Goal: Find specific page/section: Find specific page/section

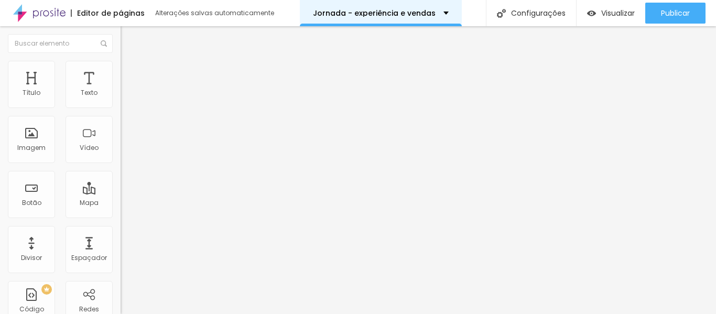
click at [373, 15] on p "Jornada - experiência e vendas" at bounding box center [374, 12] width 123 height 7
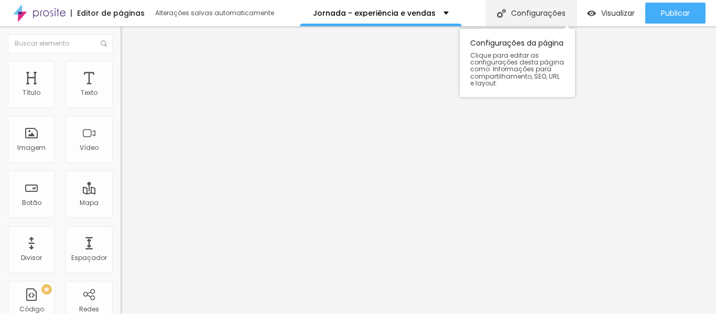
click at [518, 12] on div "Configurações" at bounding box center [531, 13] width 90 height 26
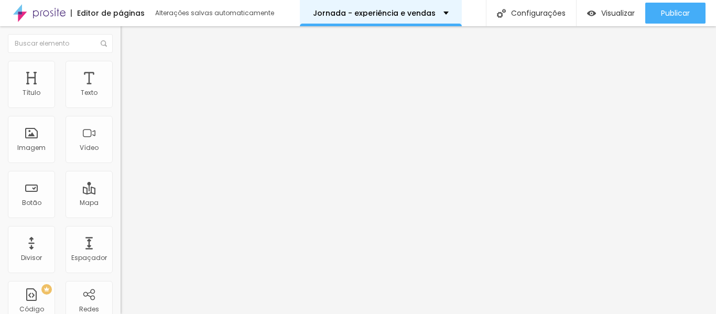
click at [413, 14] on p "Jornada - experiência e vendas" at bounding box center [374, 12] width 123 height 7
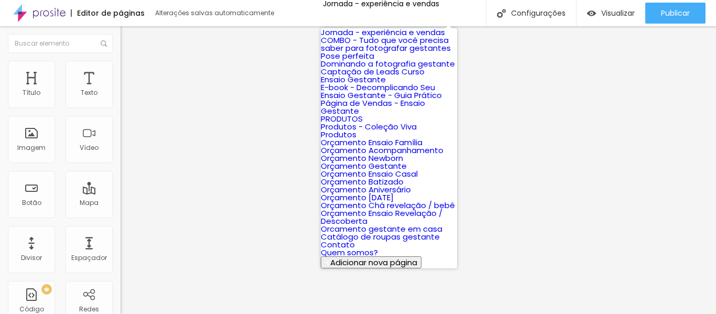
scroll to position [105, 0]
click at [360, 74] on link "Ensaio Gestante" at bounding box center [353, 79] width 65 height 11
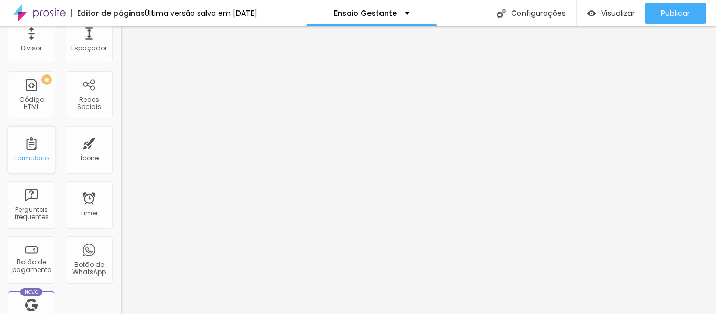
scroll to position [394, 0]
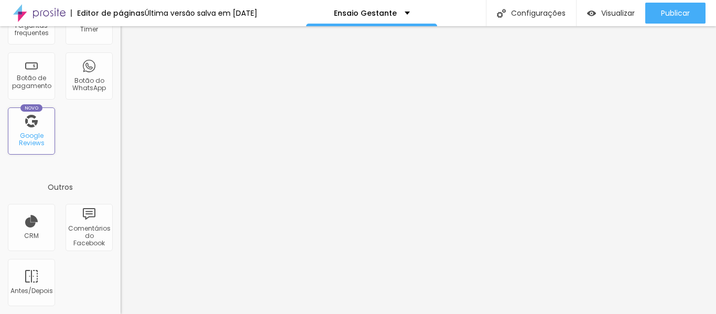
click at [33, 130] on div "Novo Google Reviews" at bounding box center [31, 130] width 47 height 47
click at [35, 112] on div "Novo Google Reviews" at bounding box center [31, 130] width 47 height 47
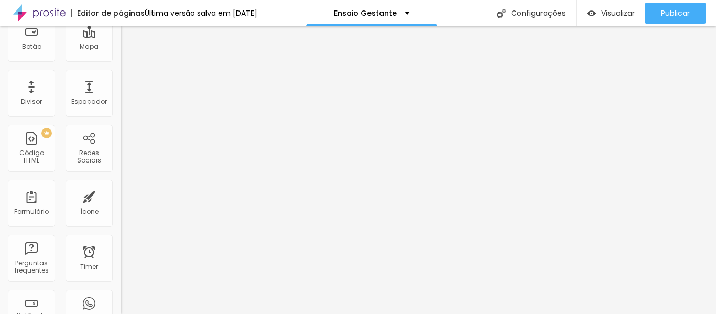
scroll to position [79, 0]
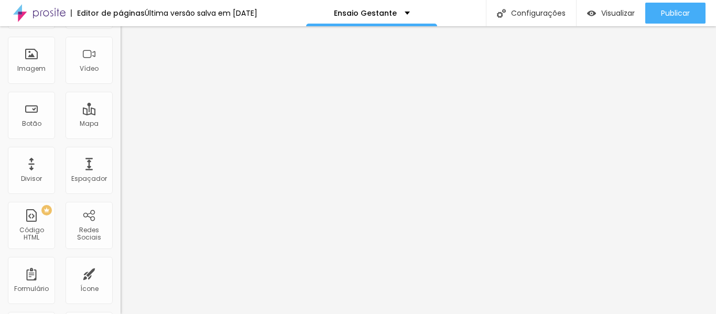
click at [25, 10] on img at bounding box center [39, 13] width 52 height 26
